Goal: Information Seeking & Learning: Learn about a topic

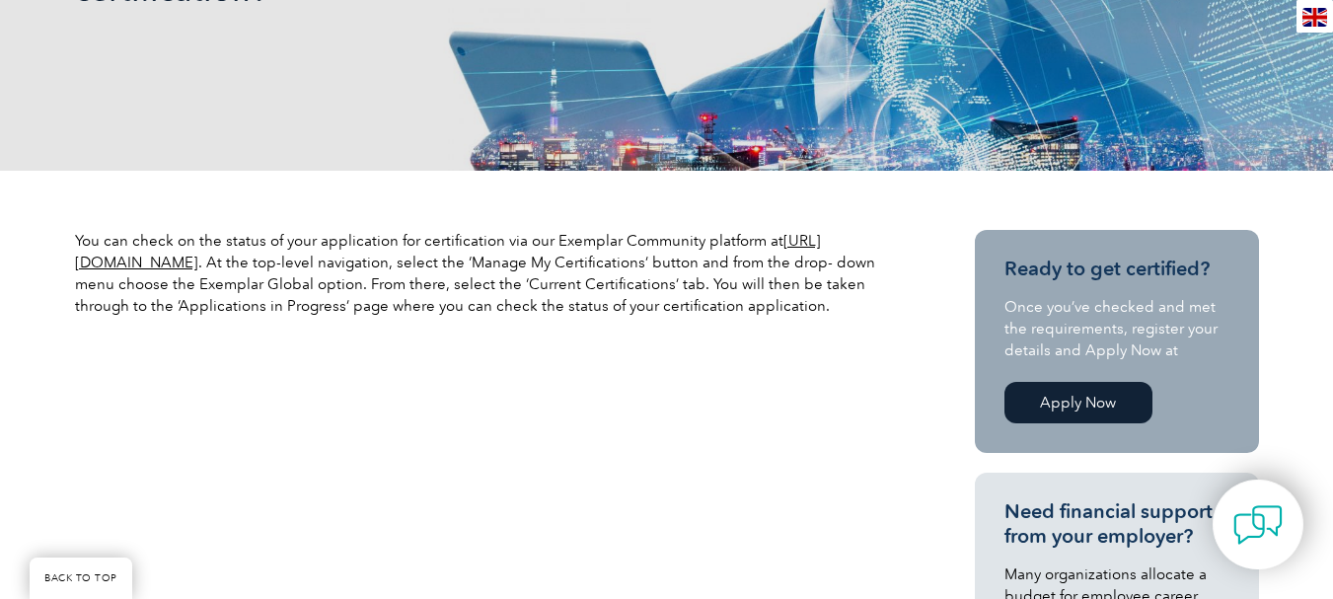
scroll to position [592, 0]
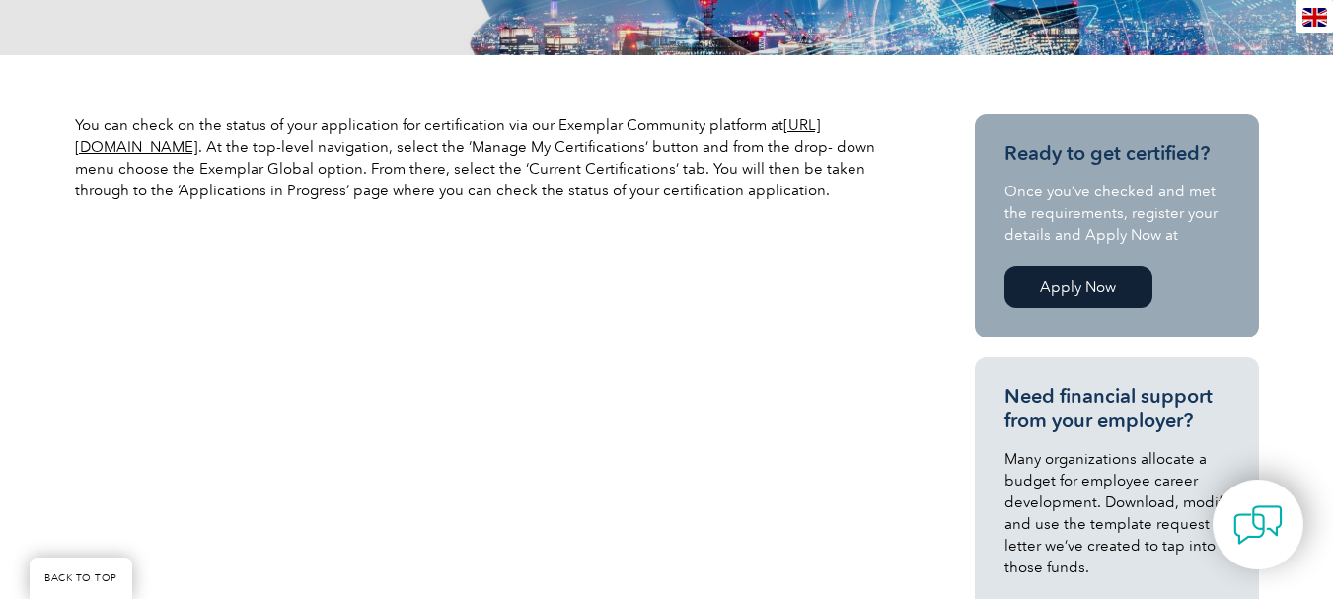
click at [1073, 278] on link "Apply Now" at bounding box center [1079, 286] width 148 height 41
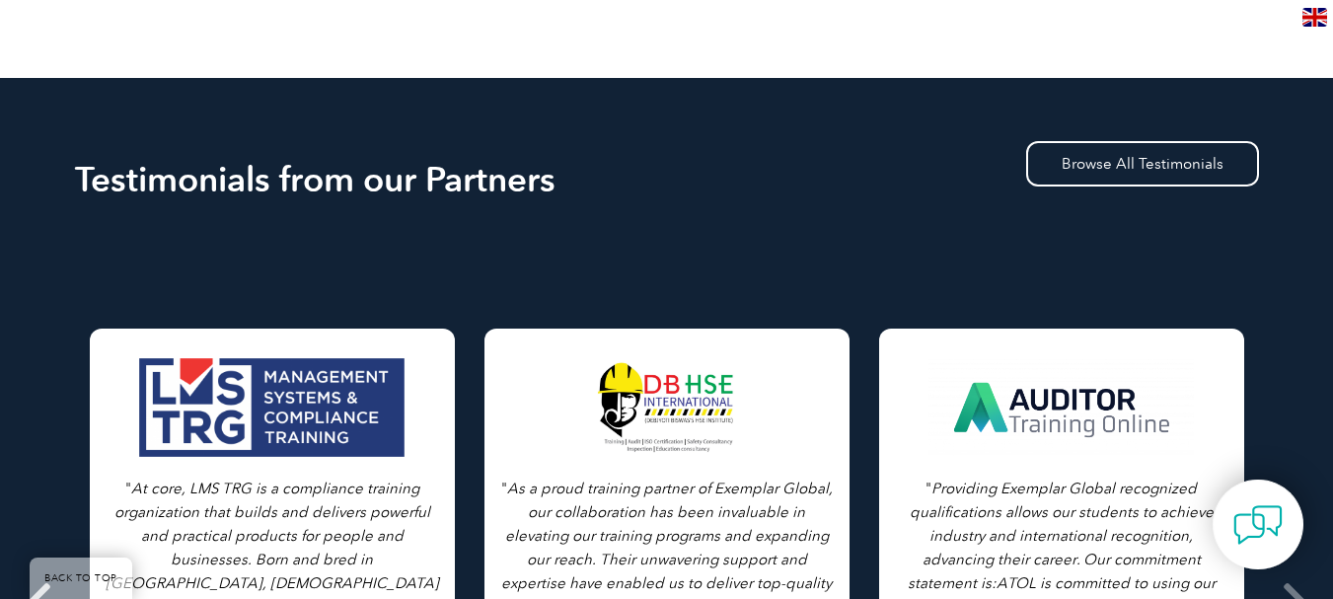
scroll to position [3356, 0]
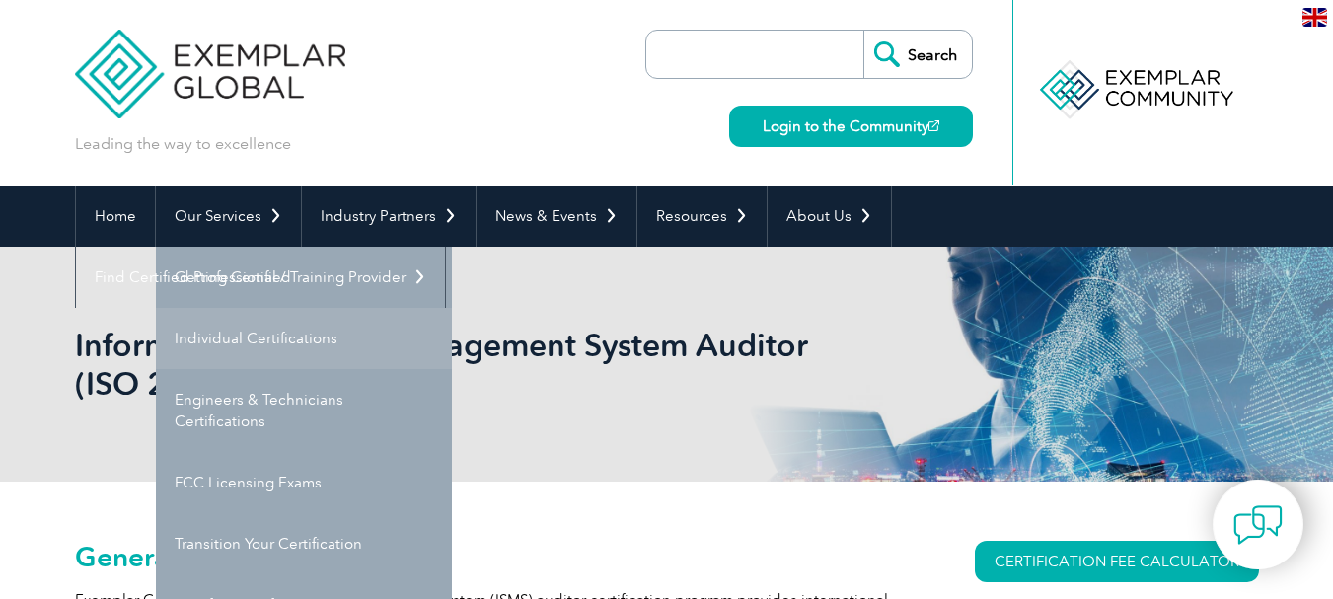
click at [229, 332] on link "Individual Certifications" at bounding box center [304, 338] width 296 height 61
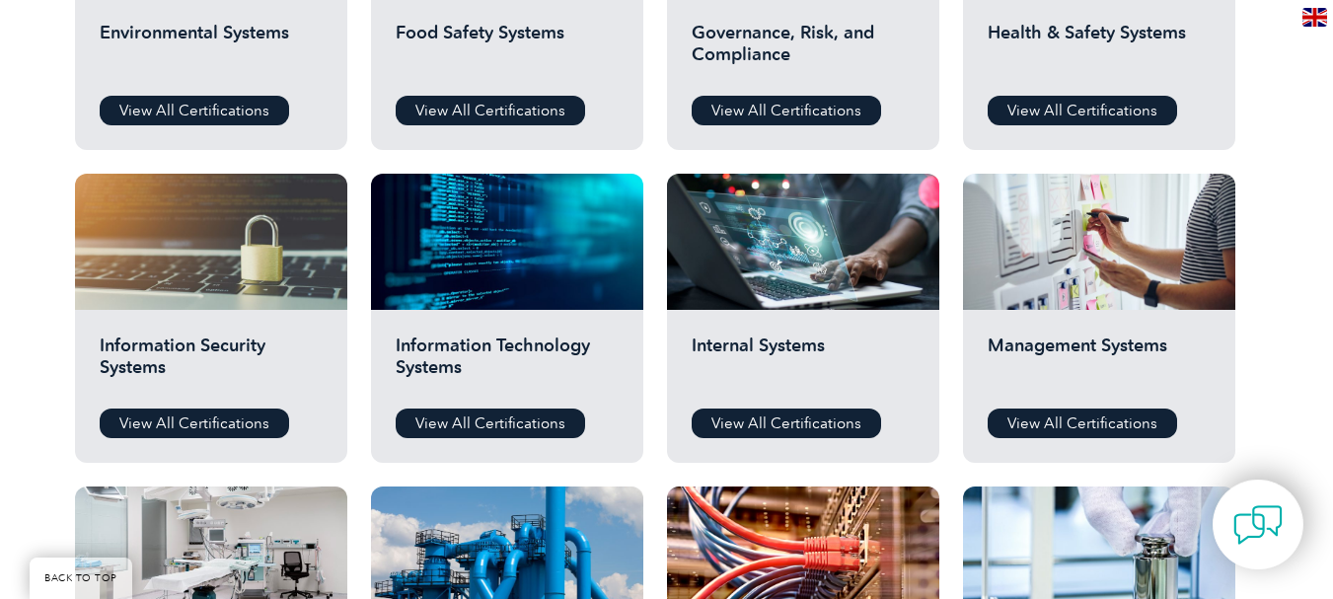
scroll to position [888, 0]
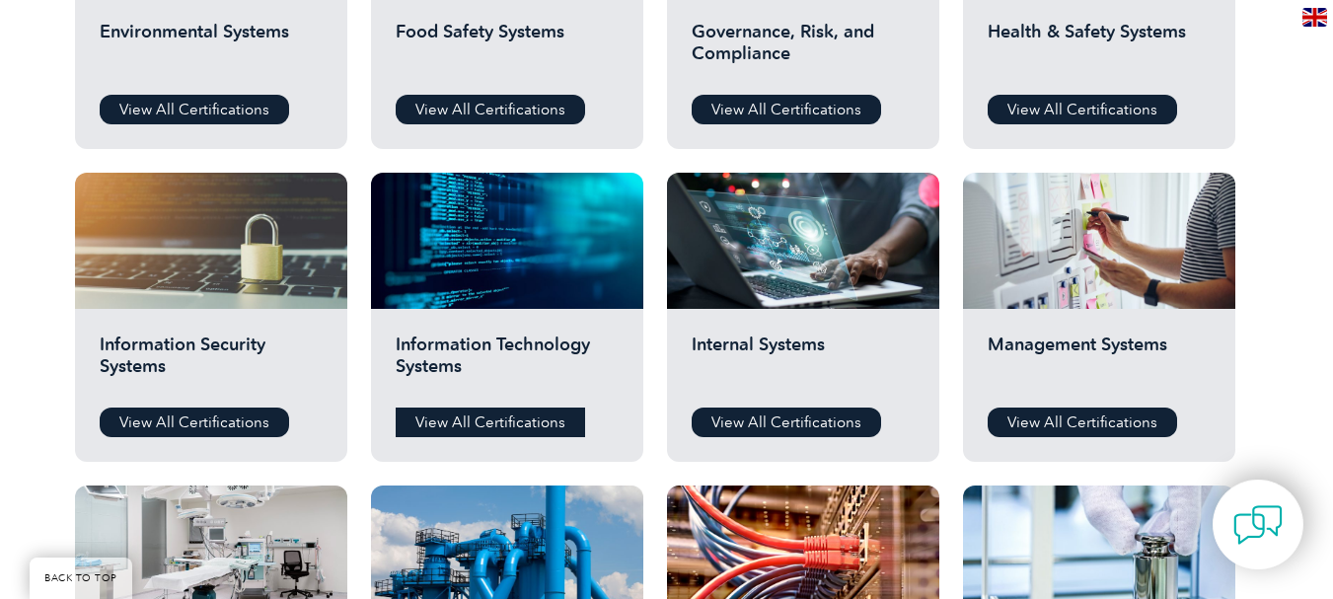
click at [502, 416] on link "View All Certifications" at bounding box center [490, 423] width 189 height 30
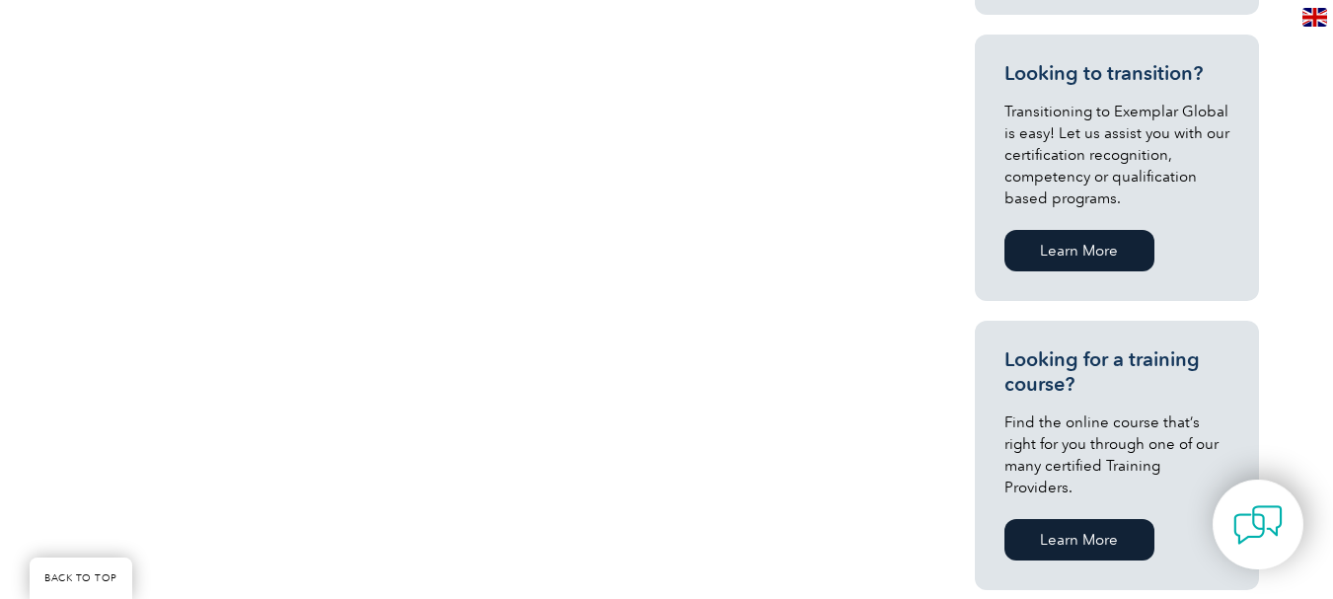
scroll to position [1086, 0]
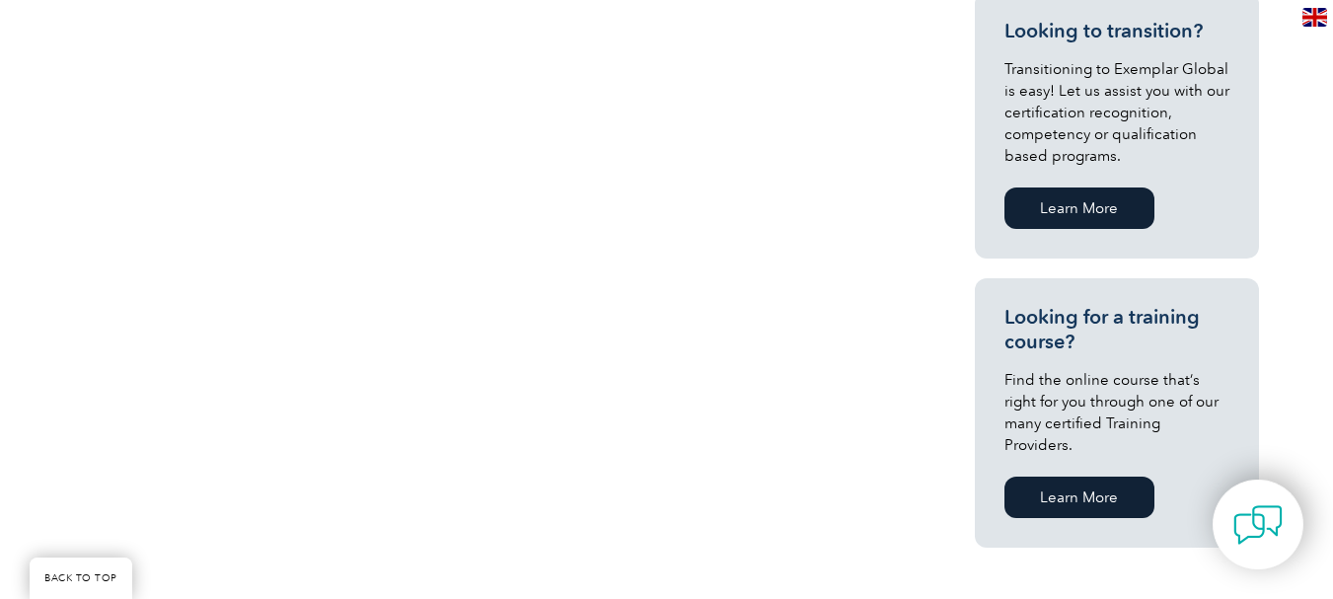
click at [1147, 485] on link "Learn More" at bounding box center [1080, 497] width 150 height 41
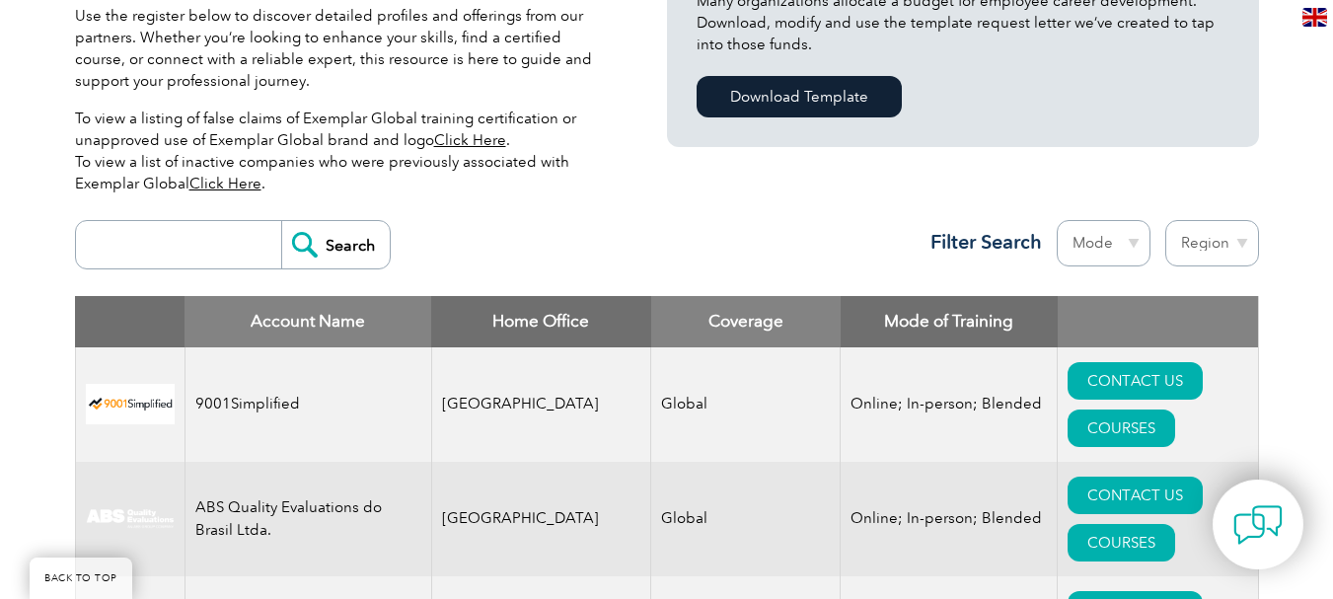
scroll to position [790, 0]
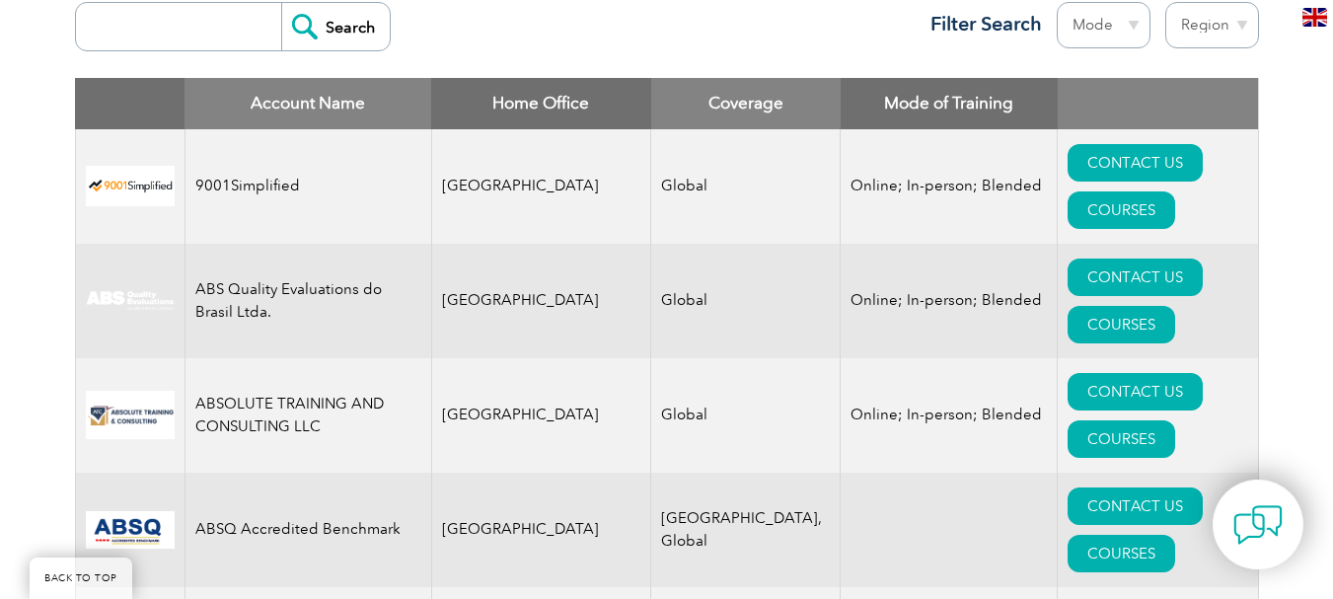
click at [1212, 36] on select "Region Australia Bahrain Bangladesh Brazil Canada Colombia Dominican Republic E…" at bounding box center [1213, 25] width 94 height 46
select select "India"
click at [1166, 2] on select "Region Australia Bahrain Bangladesh Brazil Canada Colombia Dominican Republic E…" at bounding box center [1213, 25] width 94 height 46
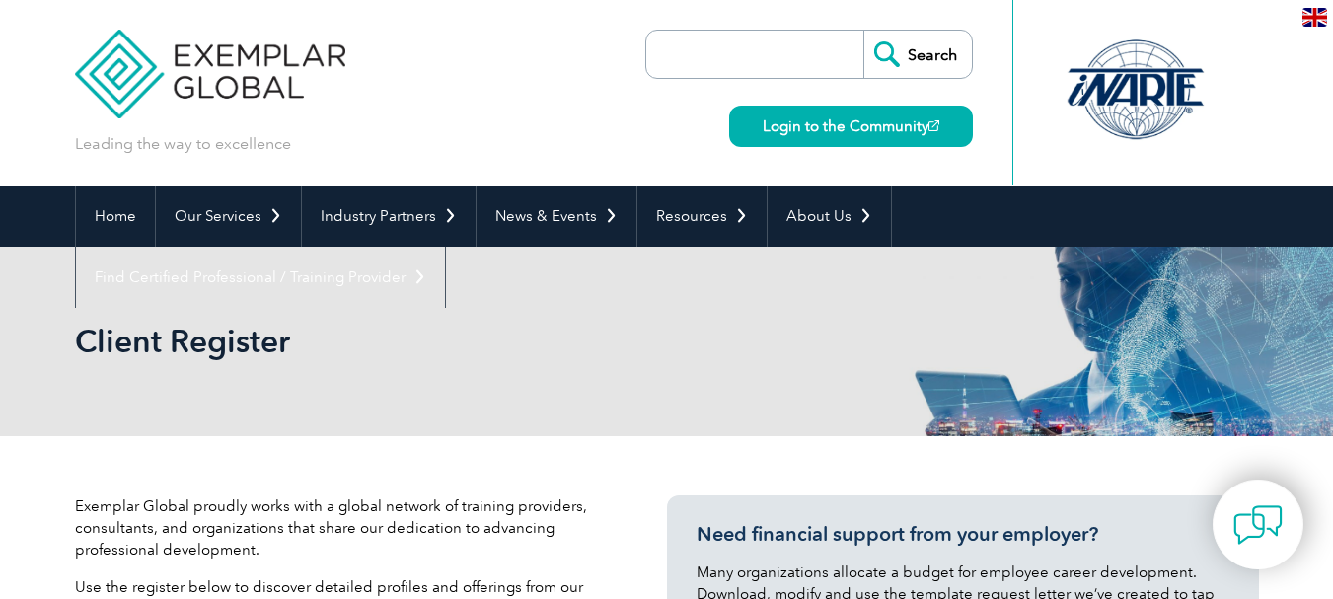
select select "[GEOGRAPHIC_DATA]"
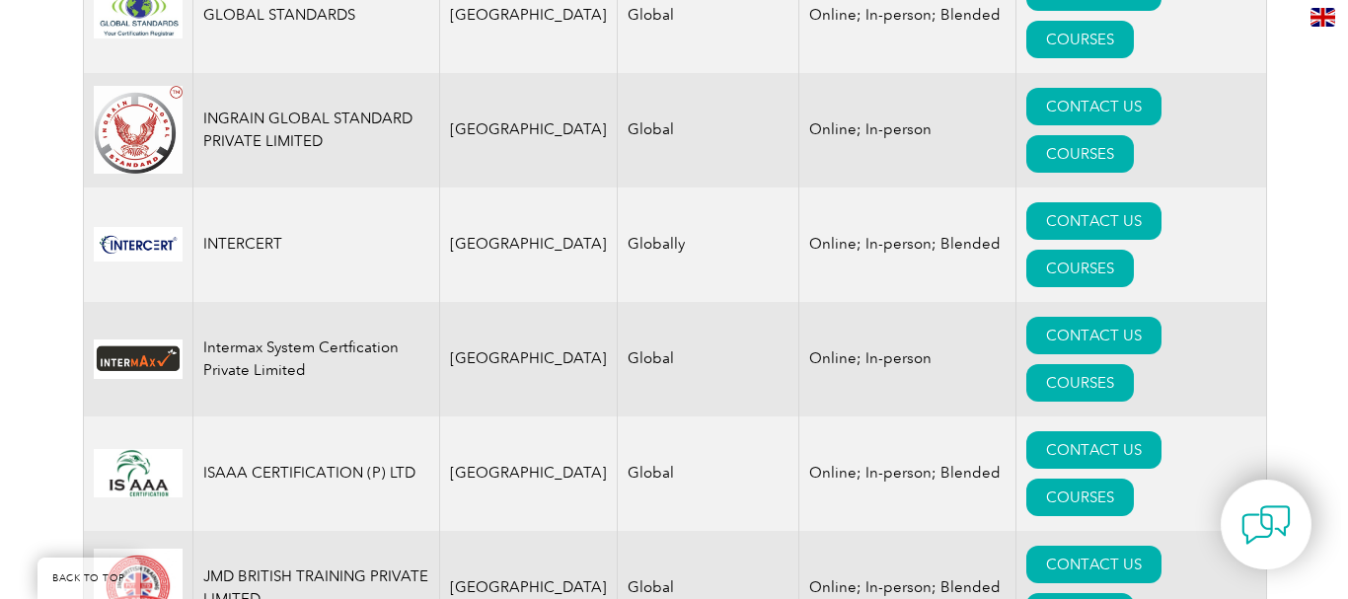
scroll to position [2369, 0]
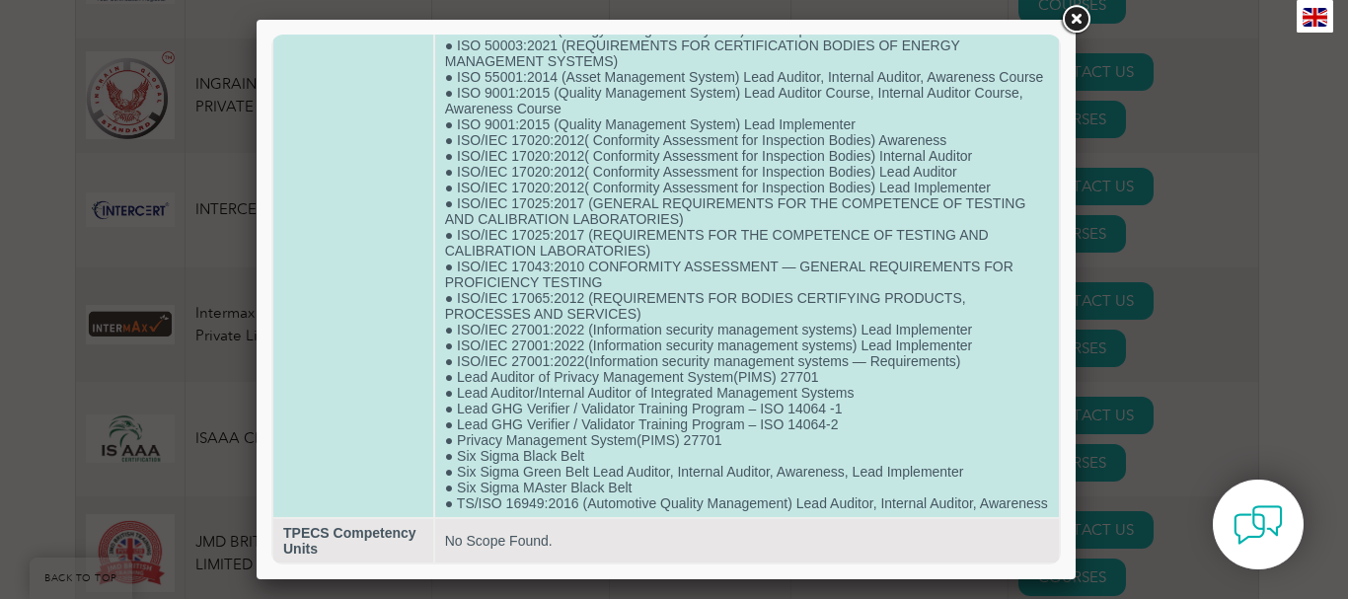
scroll to position [1192, 0]
drag, startPoint x: 975, startPoint y: 308, endPoint x: 456, endPoint y: 320, distance: 519.3
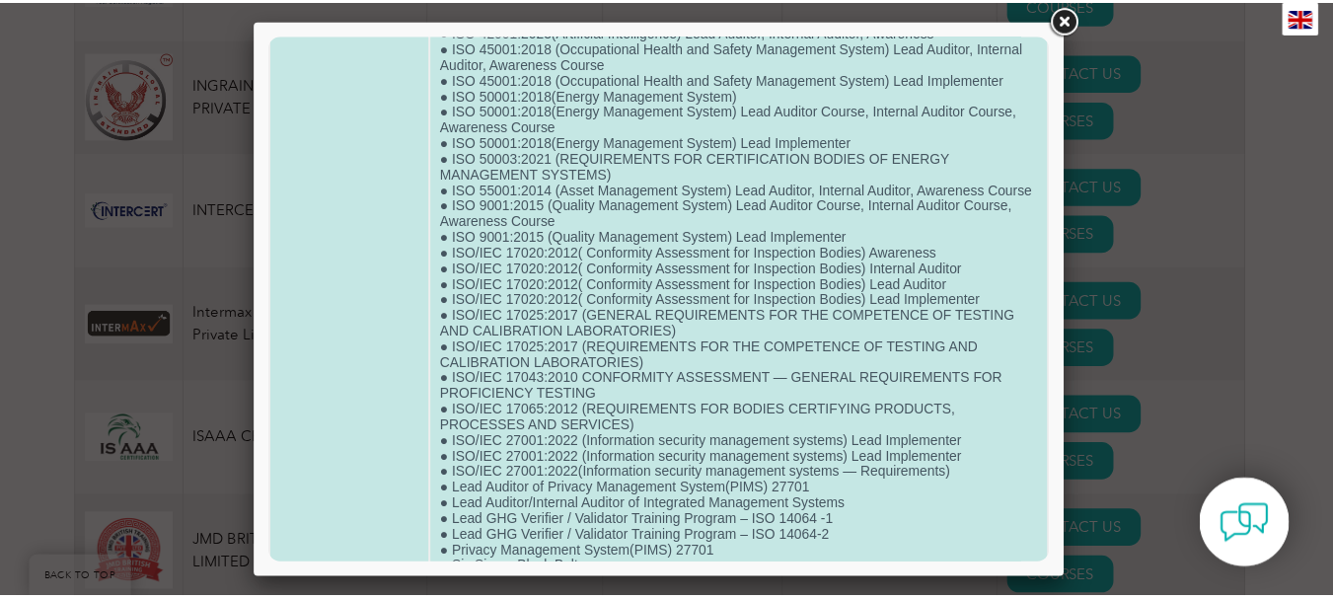
scroll to position [699, 0]
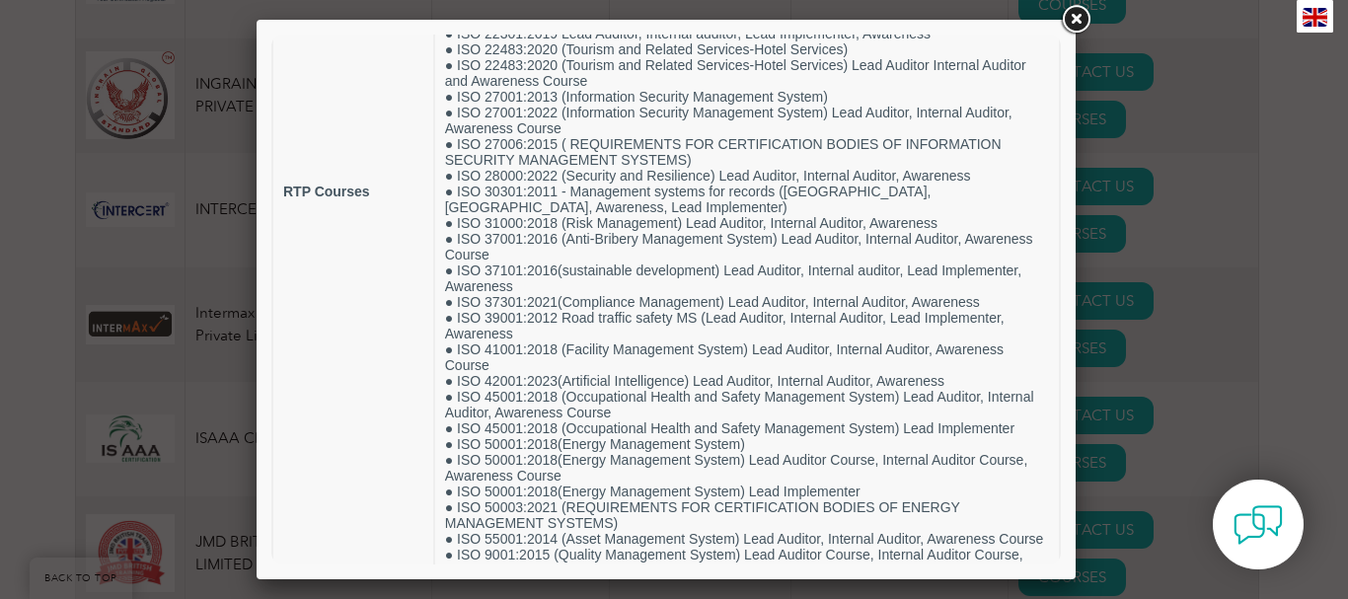
click at [1076, 10] on link at bounding box center [1076, 20] width 36 height 36
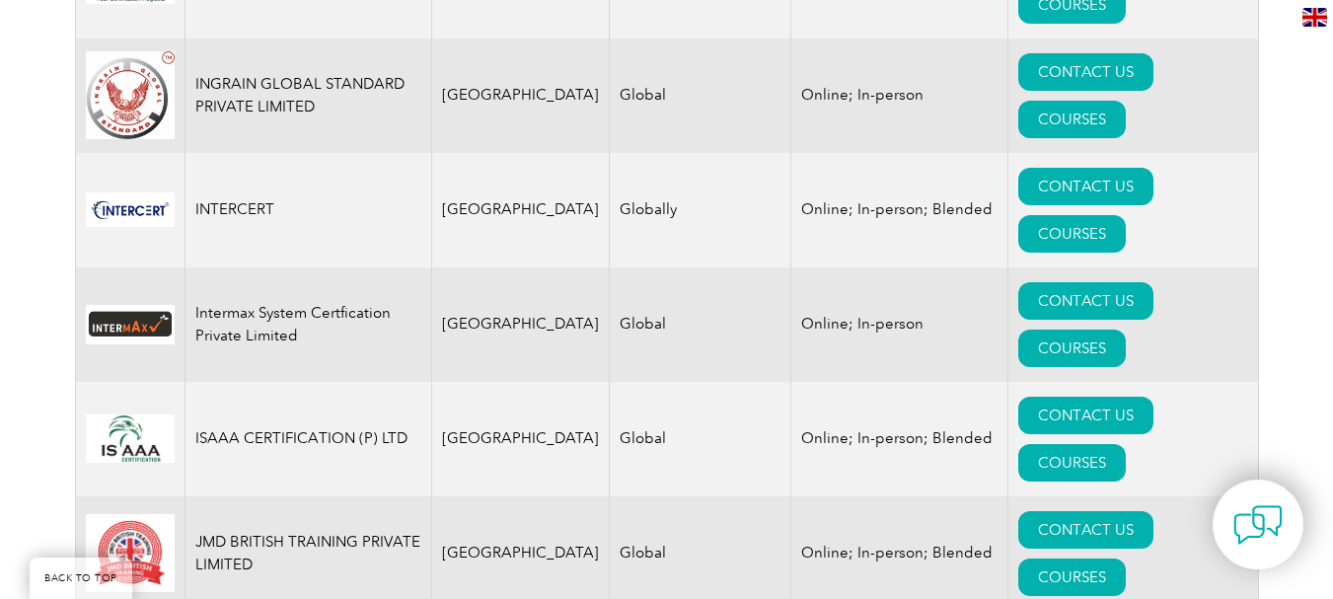
drag, startPoint x: 197, startPoint y: 163, endPoint x: 341, endPoint y: 158, distance: 144.2
copy td "LMS Training Pvt Ltd."
